Goal: Task Accomplishment & Management: Manage account settings

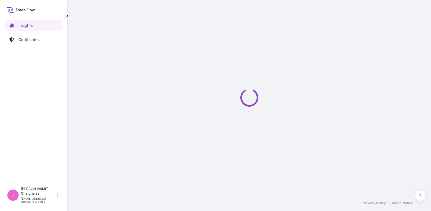
select select "2025"
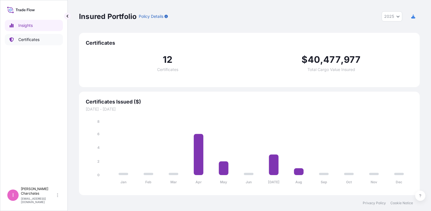
click at [21, 39] on p "Certificates" at bounding box center [28, 40] width 21 height 6
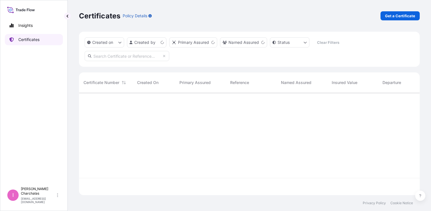
scroll to position [101, 337]
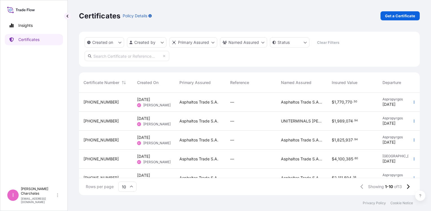
click at [211, 103] on span "Asphaltos Trade S.A." at bounding box center [199, 102] width 39 height 6
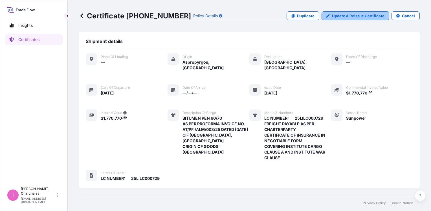
click at [352, 18] on p "Update & Reissue Certificate" at bounding box center [358, 16] width 53 height 6
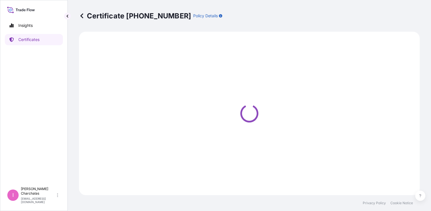
select select "Sea"
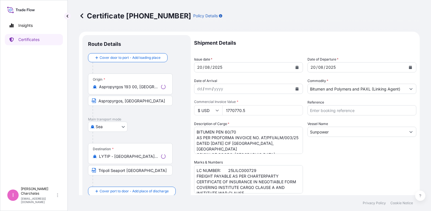
select select "31461"
drag, startPoint x: 230, startPoint y: 109, endPoint x: 256, endPoint y: 110, distance: 26.3
click at [256, 110] on input "1770770.5" at bounding box center [262, 110] width 81 height 10
type input "1758996.76"
click at [333, 161] on div "Shipment Details Issue date * [DATE] Date of Departure * [DATE] Date of Arrival…" at bounding box center [305, 180] width 222 height 291
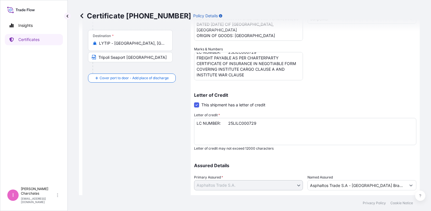
scroll to position [149, 0]
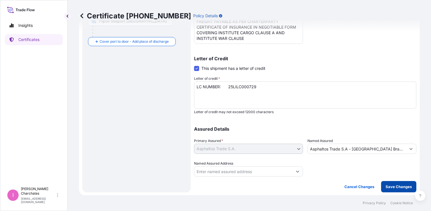
click at [390, 185] on p "Save Changes" at bounding box center [399, 187] width 26 height 6
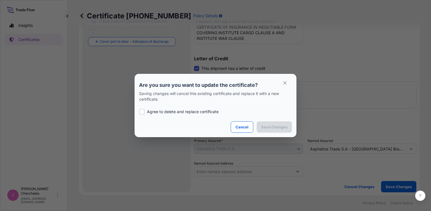
click at [140, 111] on div at bounding box center [142, 112] width 6 height 6
checkbox input "true"
click at [273, 127] on p "Save Changes" at bounding box center [274, 127] width 26 height 6
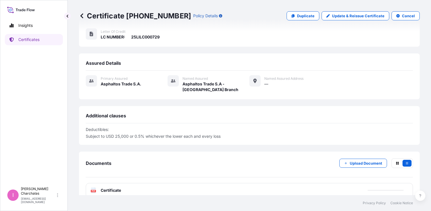
scroll to position [143, 0]
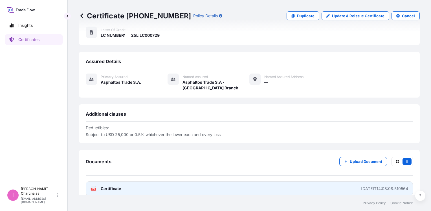
click at [116, 185] on span "Certificate" at bounding box center [111, 188] width 20 height 6
